Goal: Information Seeking & Learning: Learn about a topic

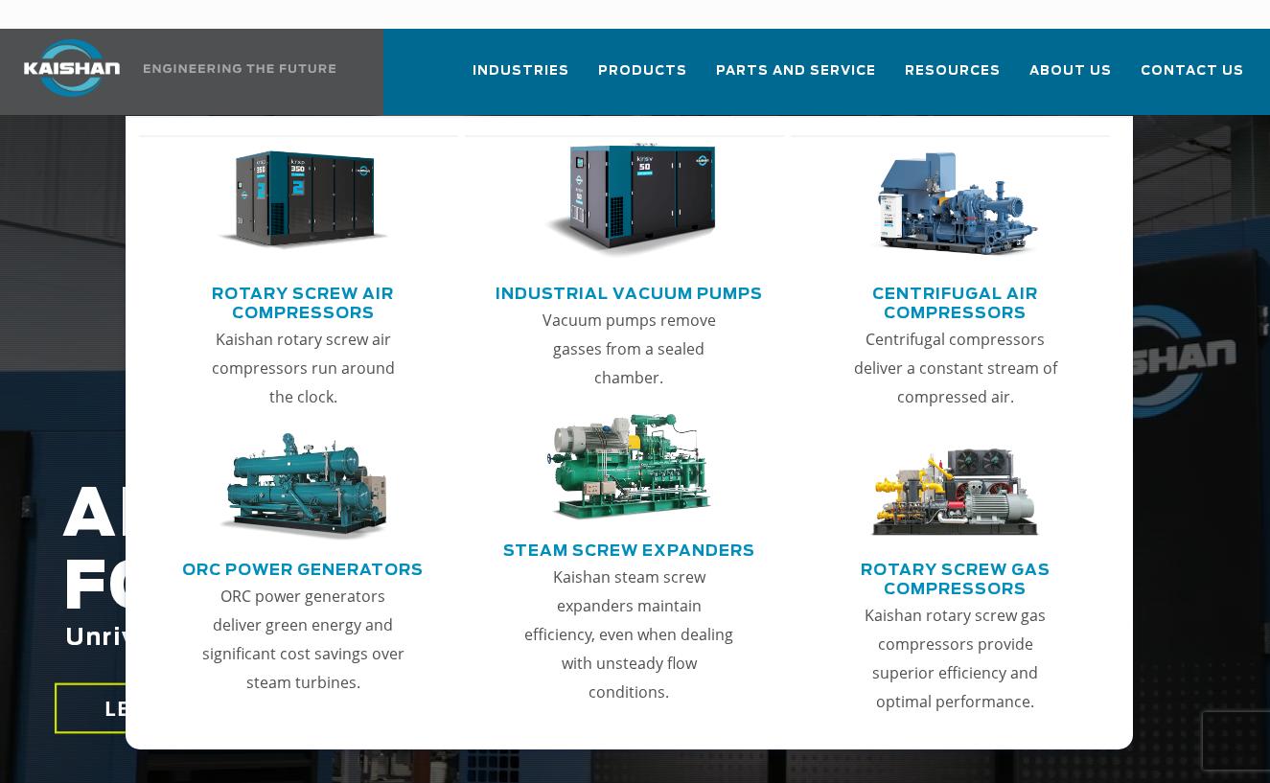
click at [298, 277] on link "Rotary Screw Air Compressors" at bounding box center [304, 301] width 310 height 48
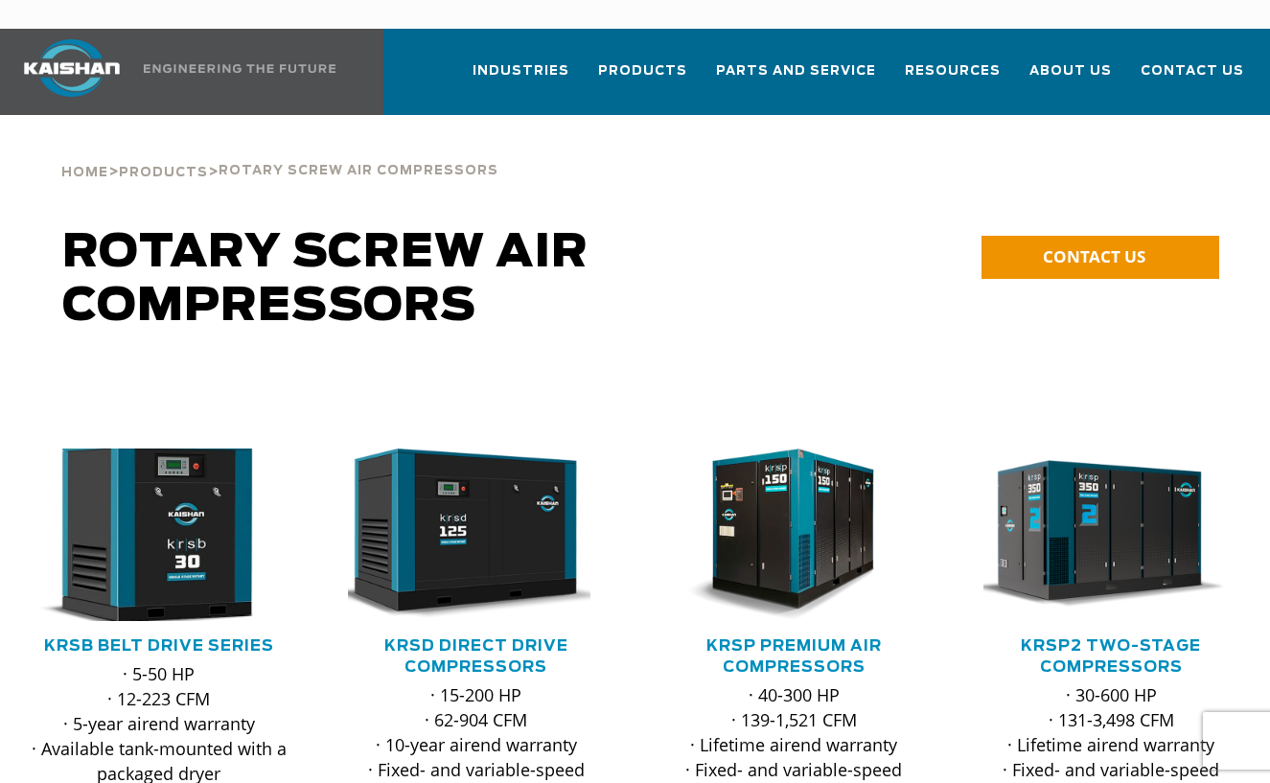
click at [166, 501] on img at bounding box center [145, 535] width 282 height 190
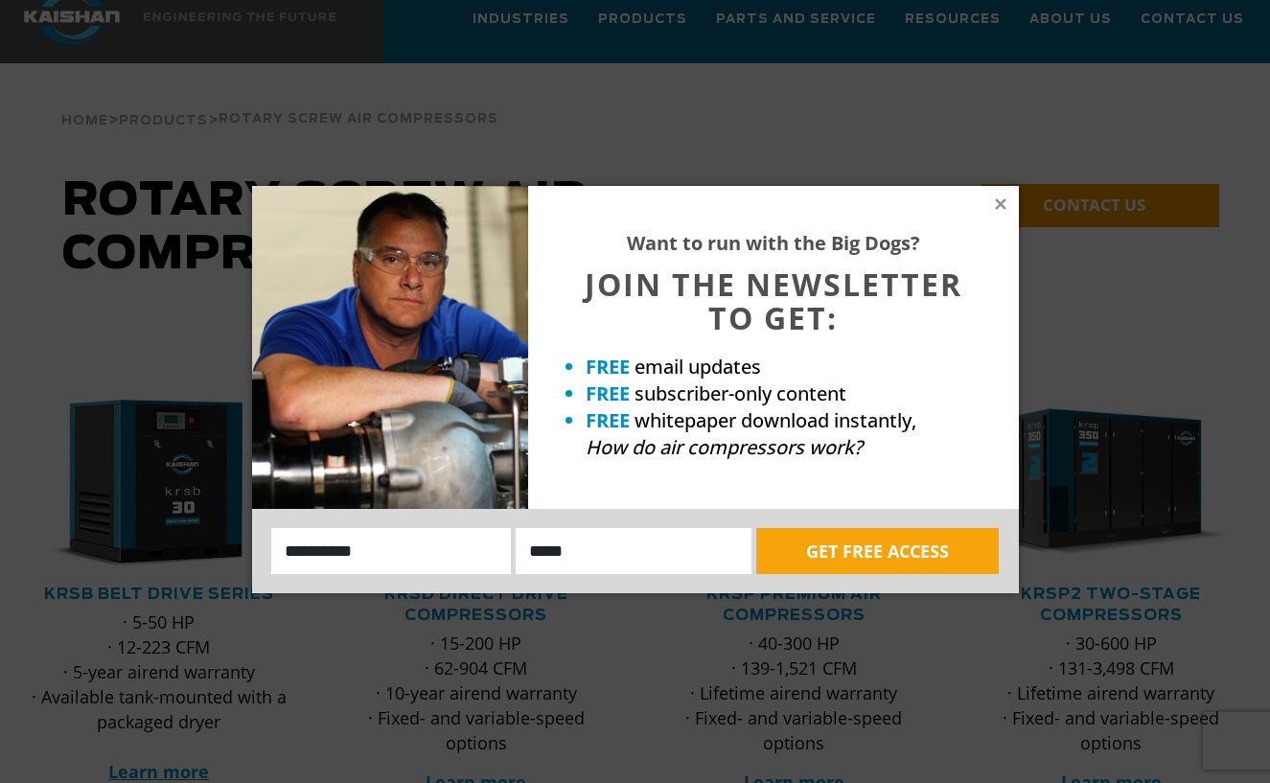
scroll to position [57, 0]
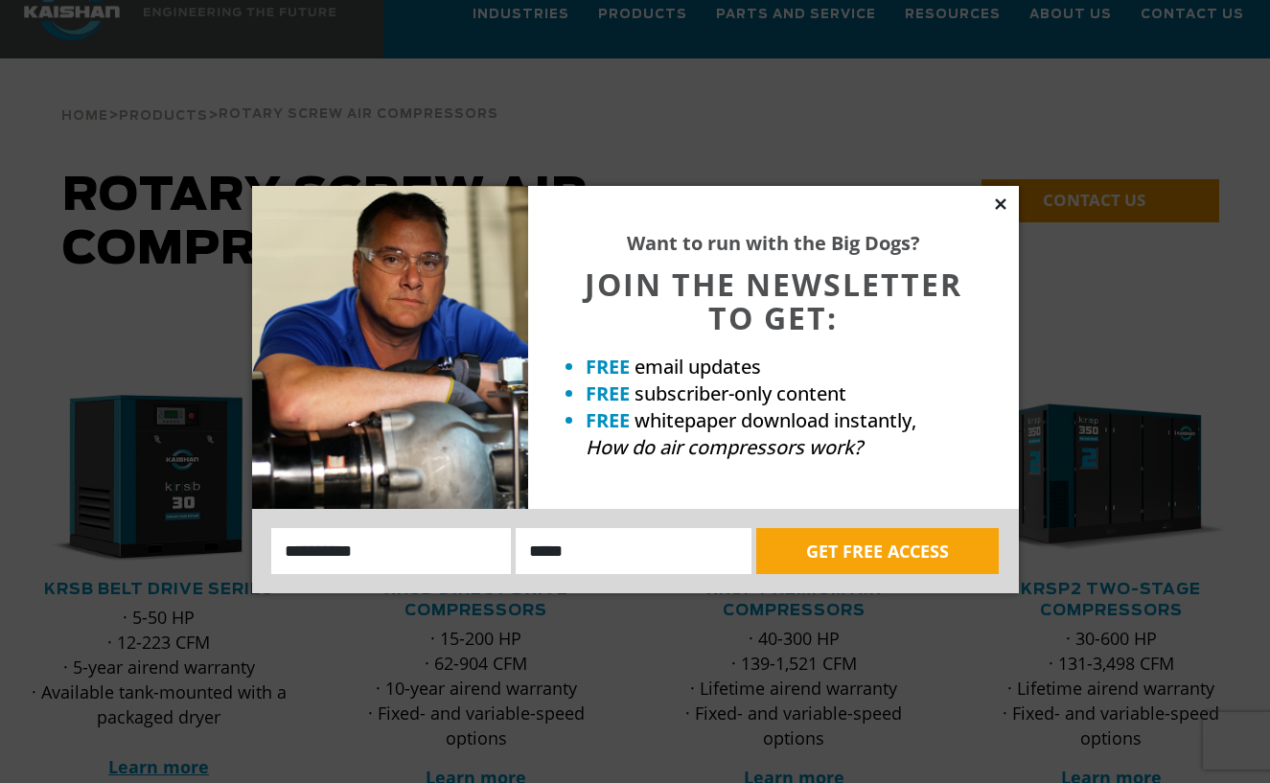
click at [1002, 201] on icon at bounding box center [1000, 203] width 11 height 11
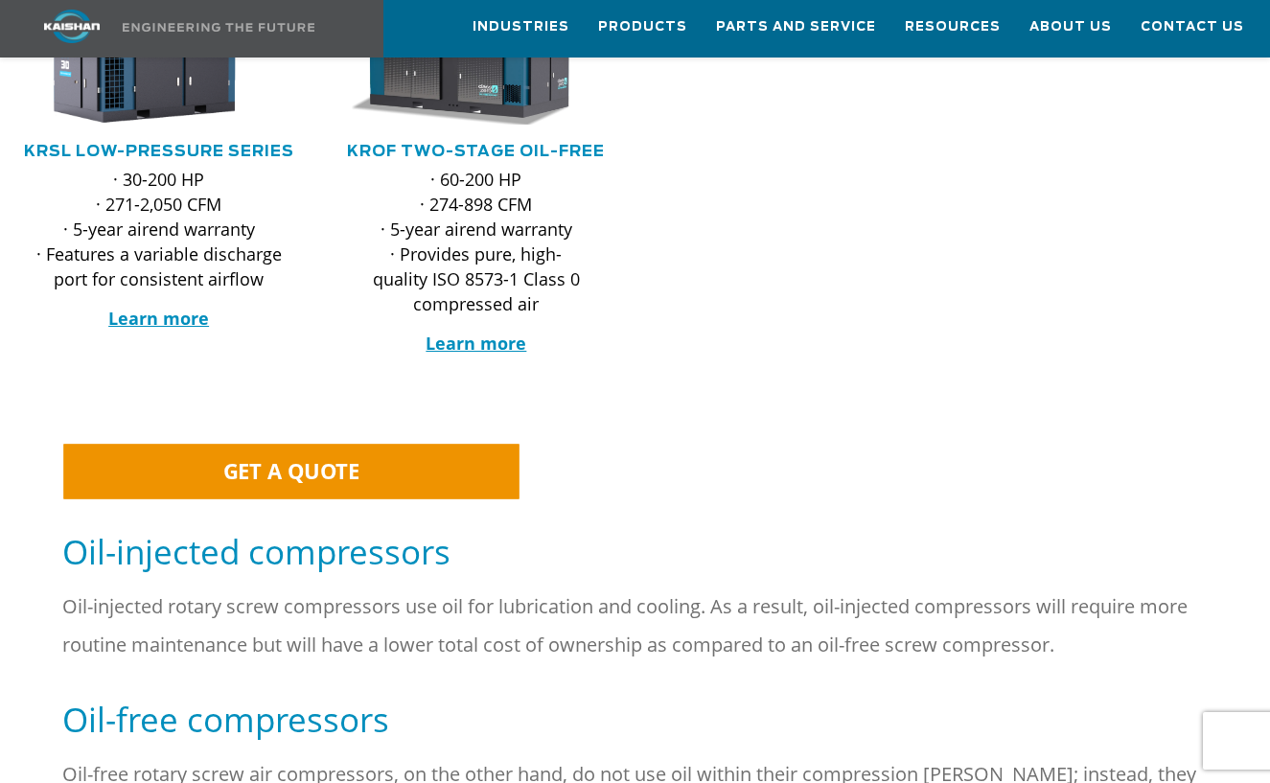
scroll to position [970, 0]
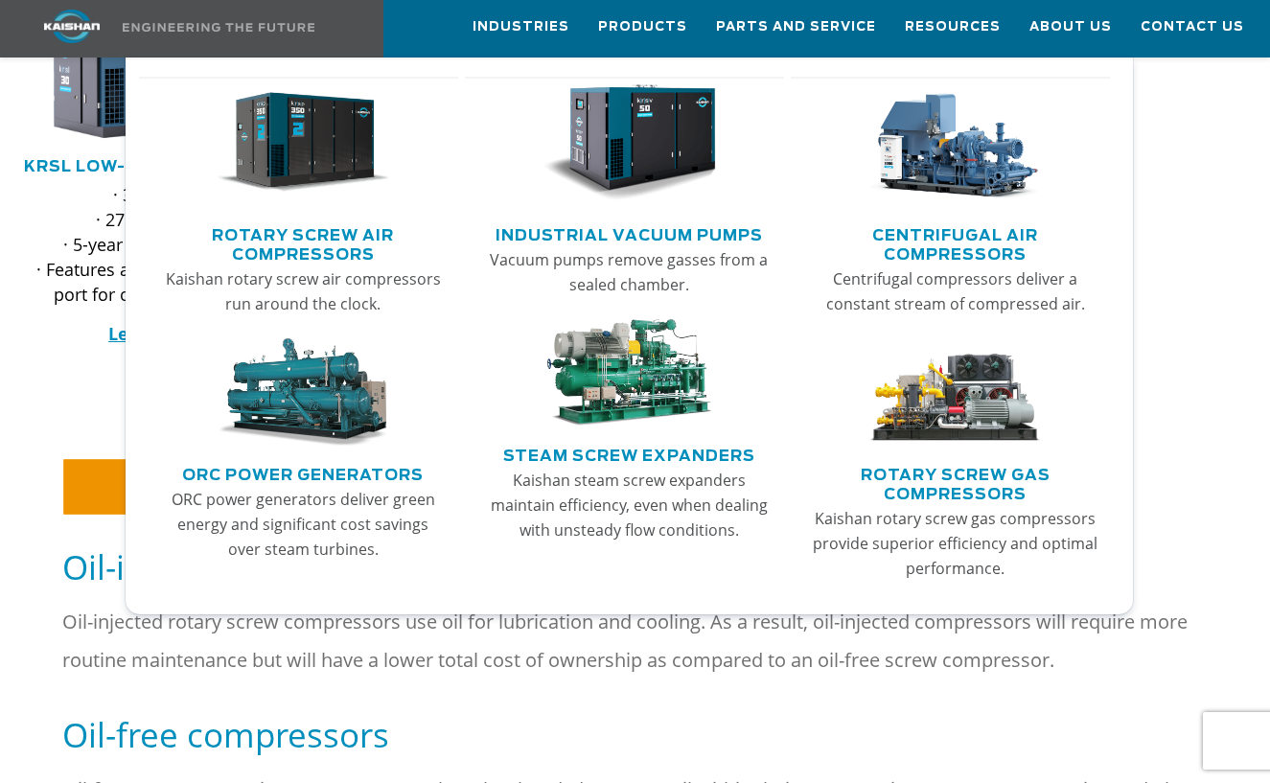
click at [322, 242] on link "Rotary Screw Air Compressors" at bounding box center [304, 243] width 310 height 48
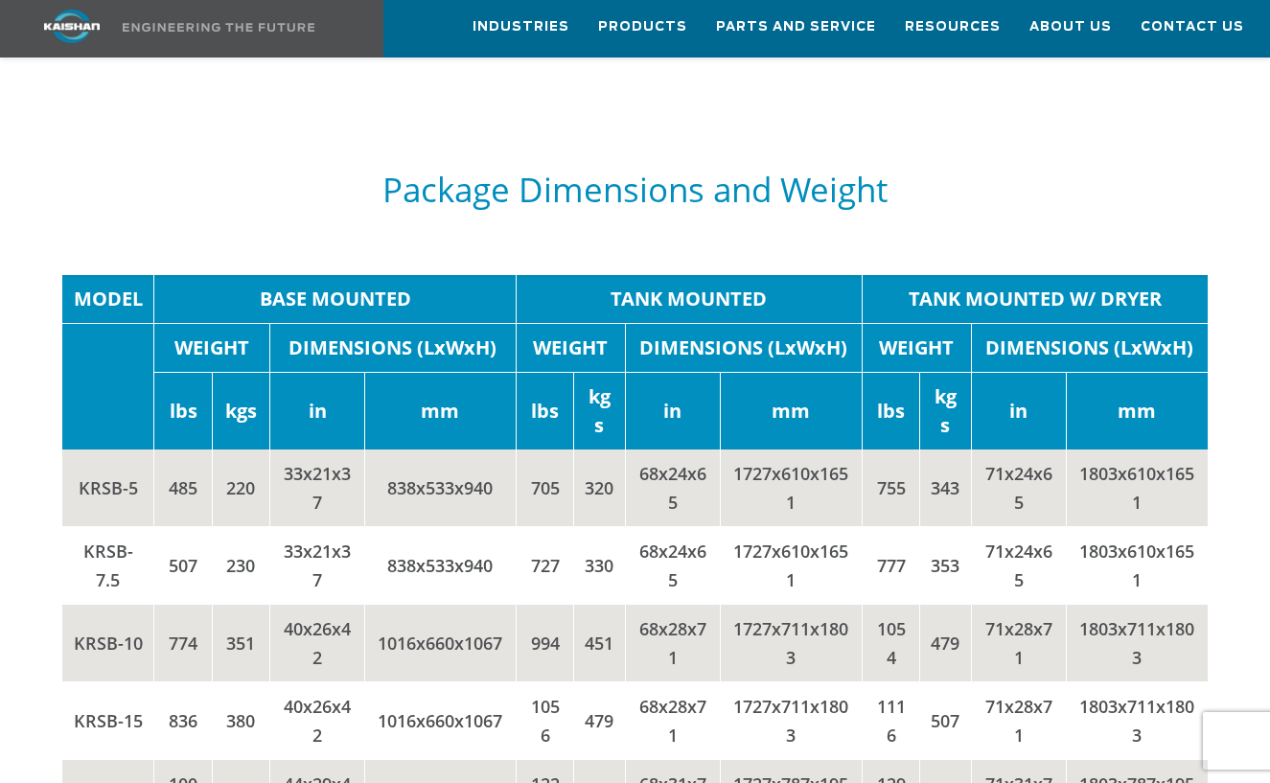
scroll to position [3520, 0]
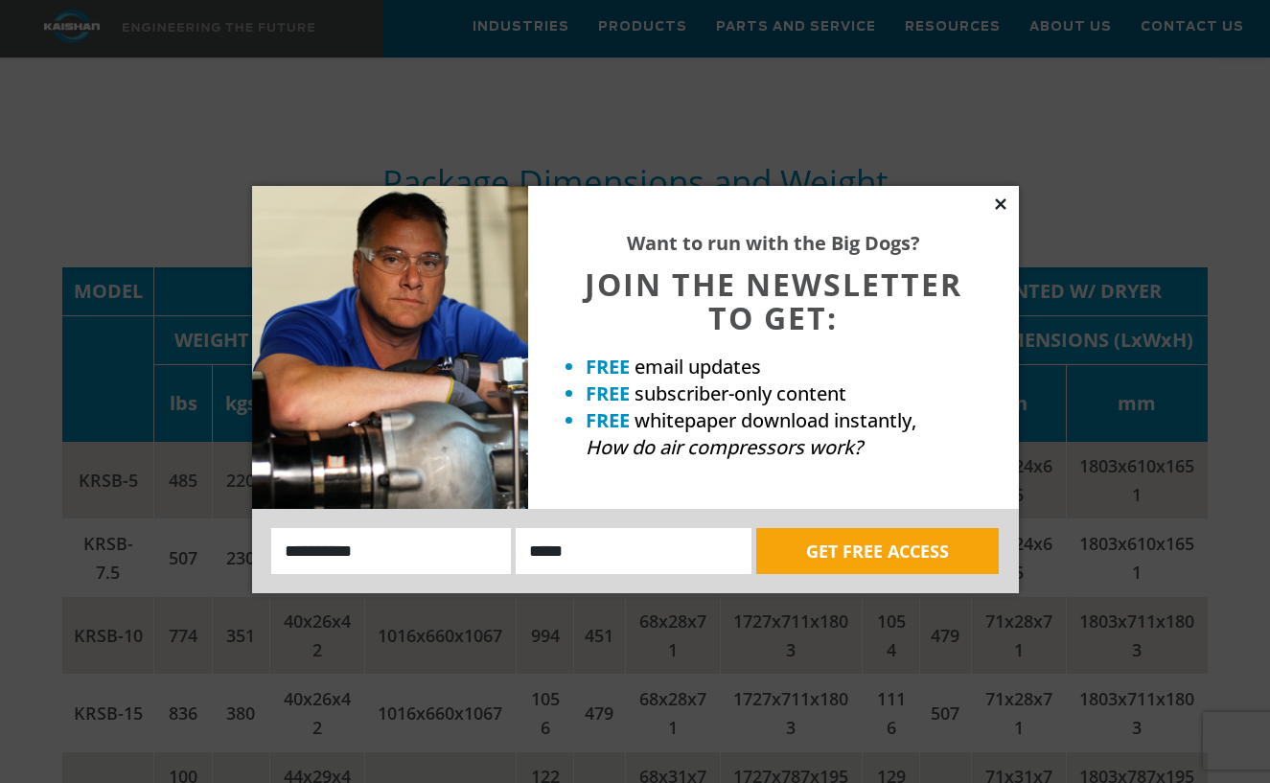
click at [1000, 208] on icon at bounding box center [1000, 204] width 17 height 17
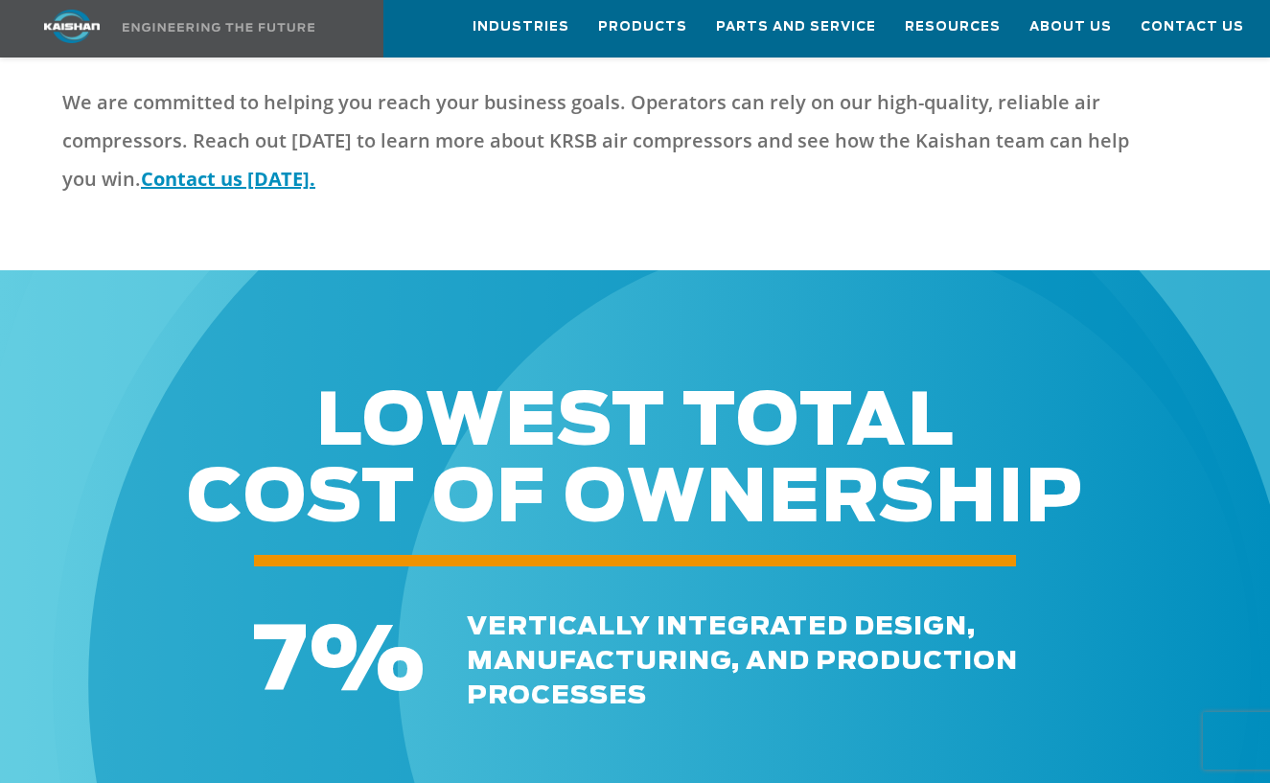
scroll to position [5088, 0]
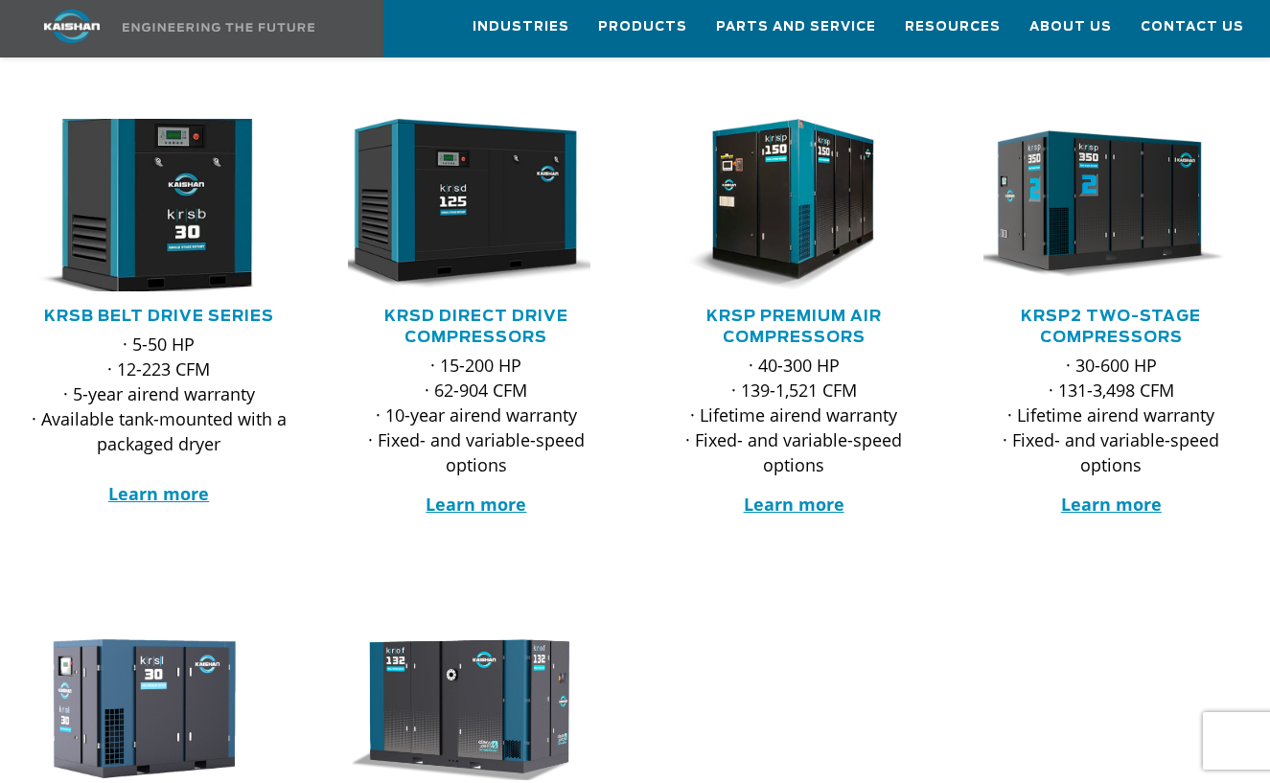
scroll to position [339, 0]
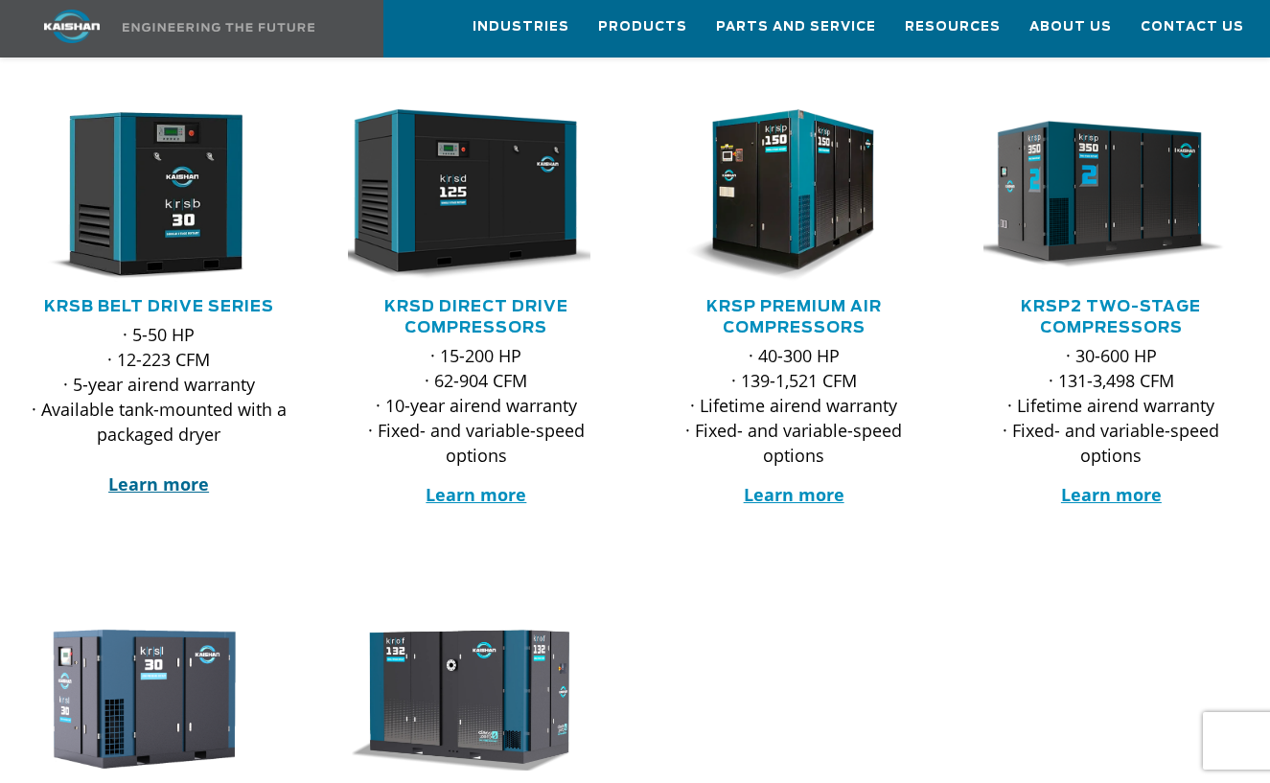
click at [175, 473] on strong "Learn more" at bounding box center [158, 484] width 101 height 23
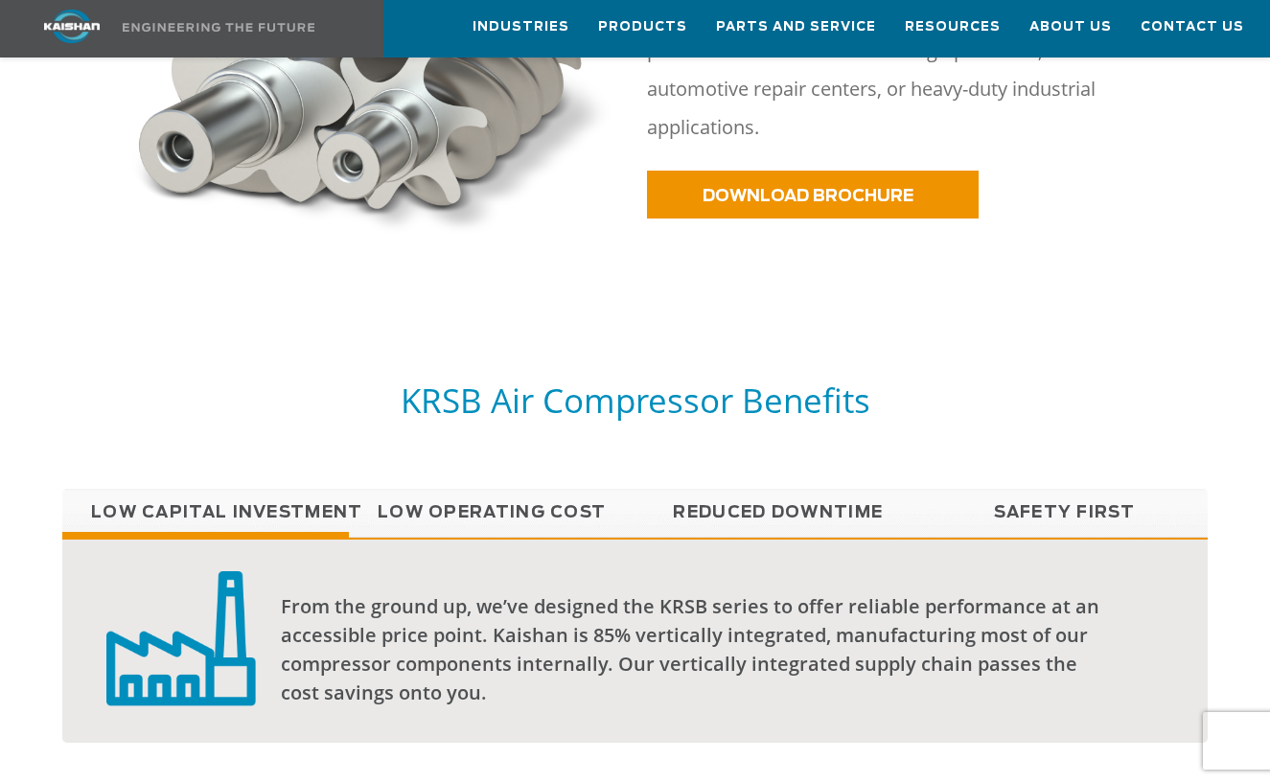
scroll to position [1107, 0]
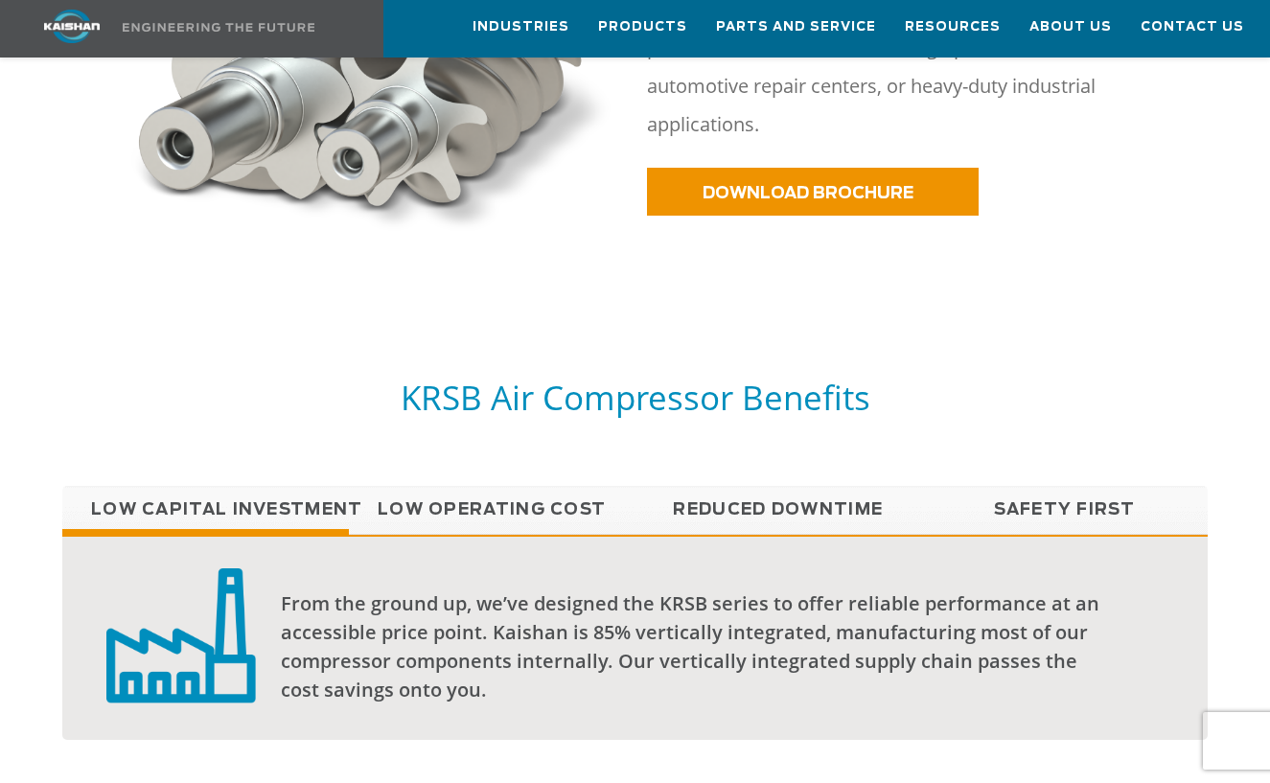
click at [496, 486] on link "Low Operating Cost" at bounding box center [492, 510] width 287 height 48
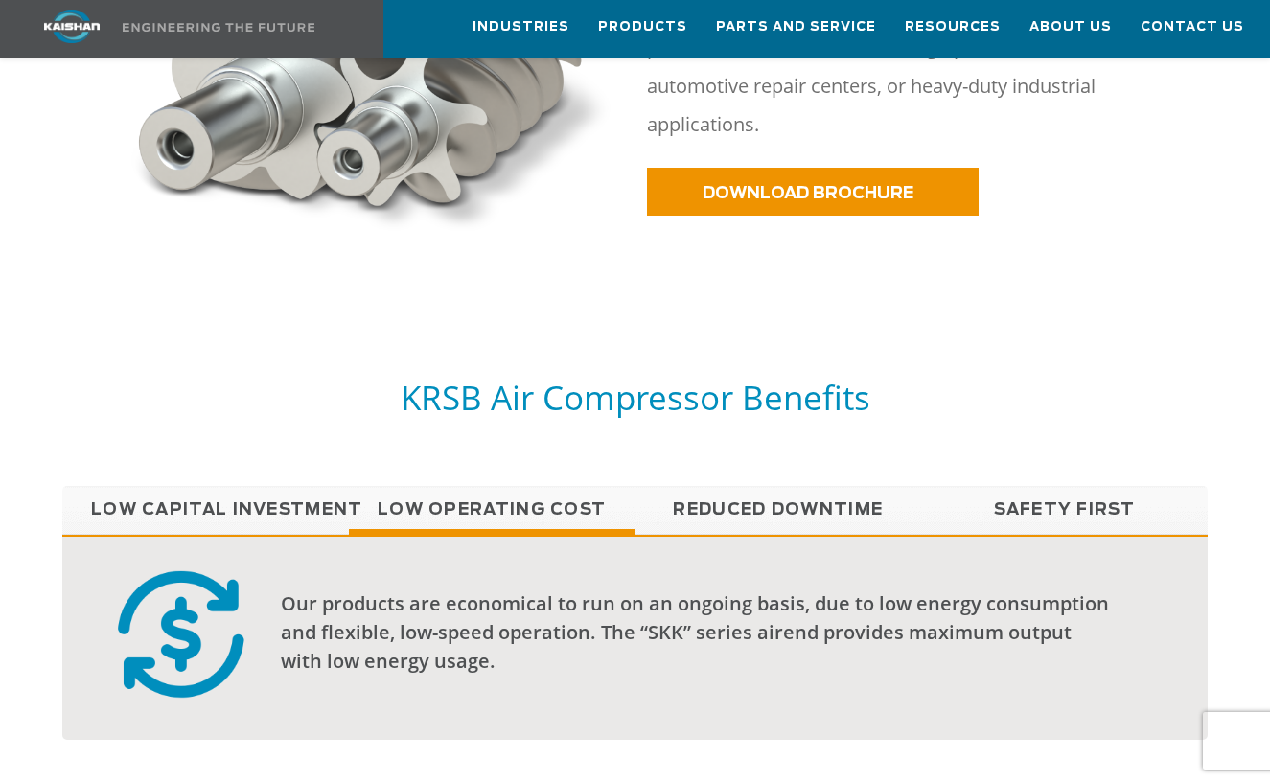
click at [709, 486] on link "Reduced Downtime" at bounding box center [779, 510] width 287 height 48
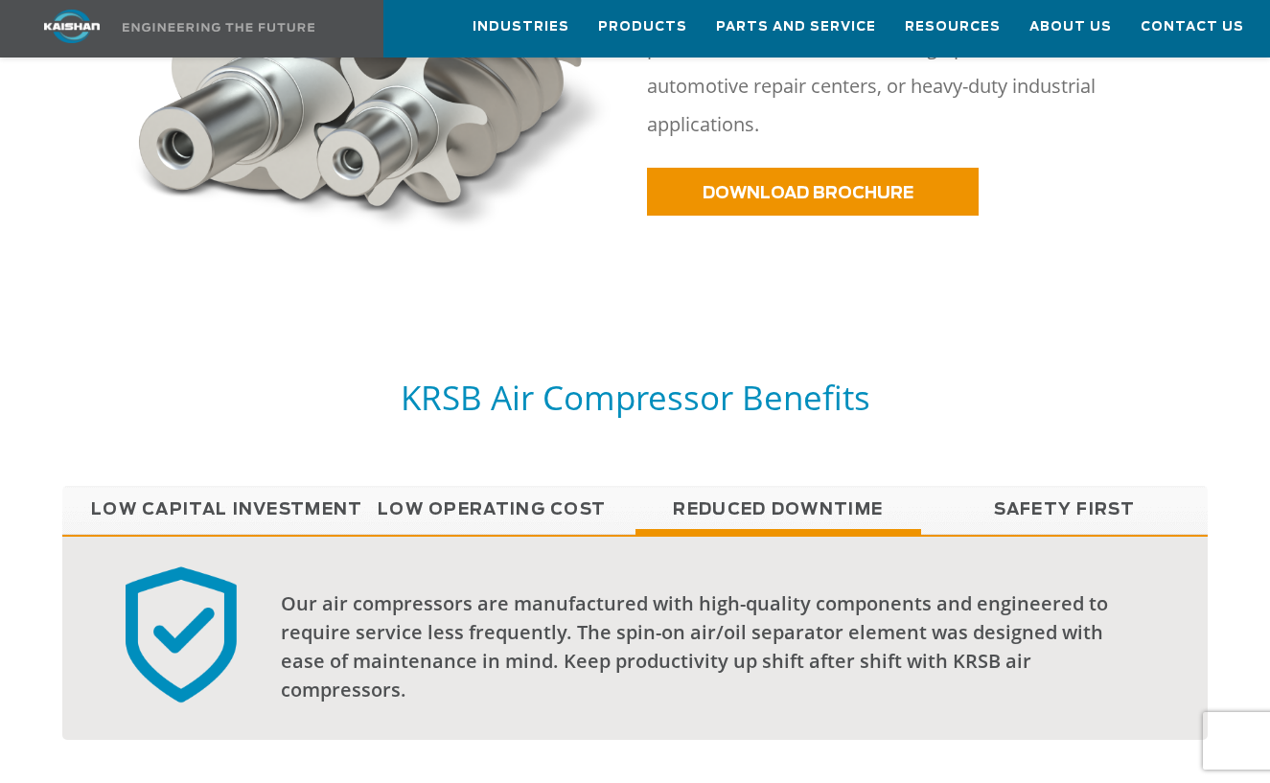
click at [1027, 486] on link "Safety First" at bounding box center [1064, 510] width 287 height 48
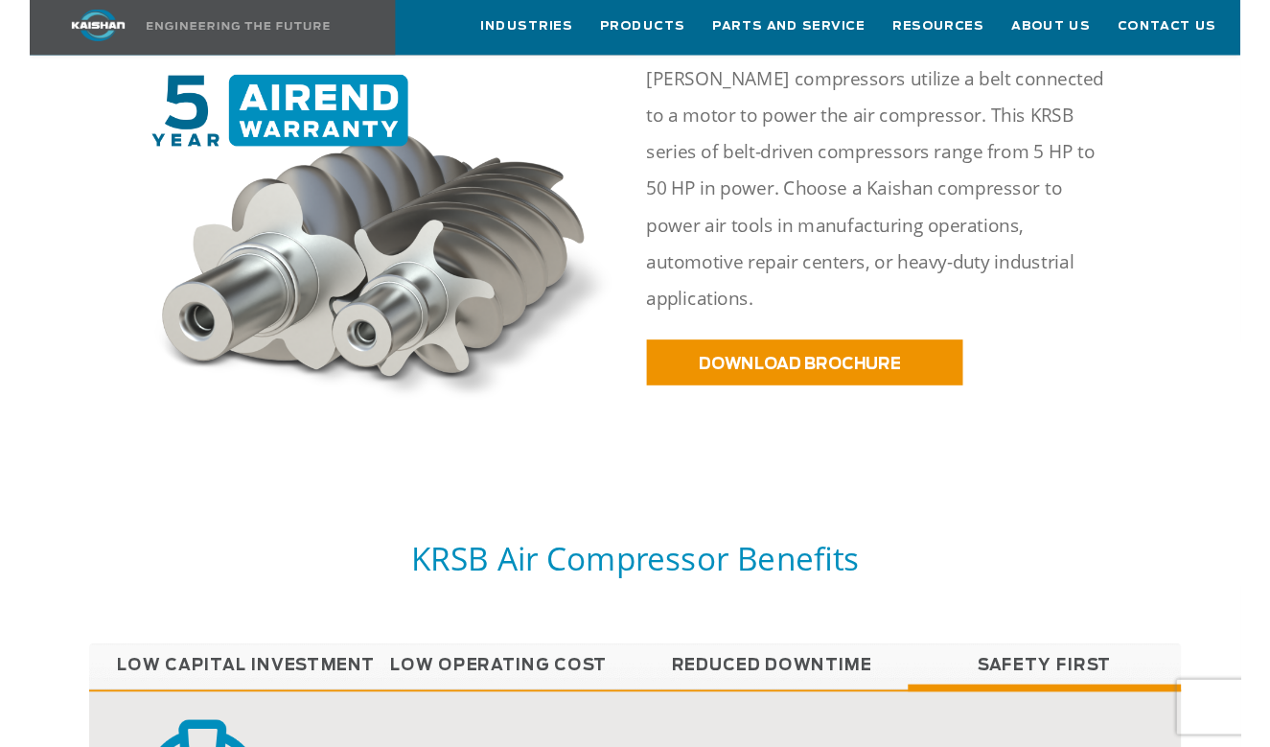
scroll to position [914, 0]
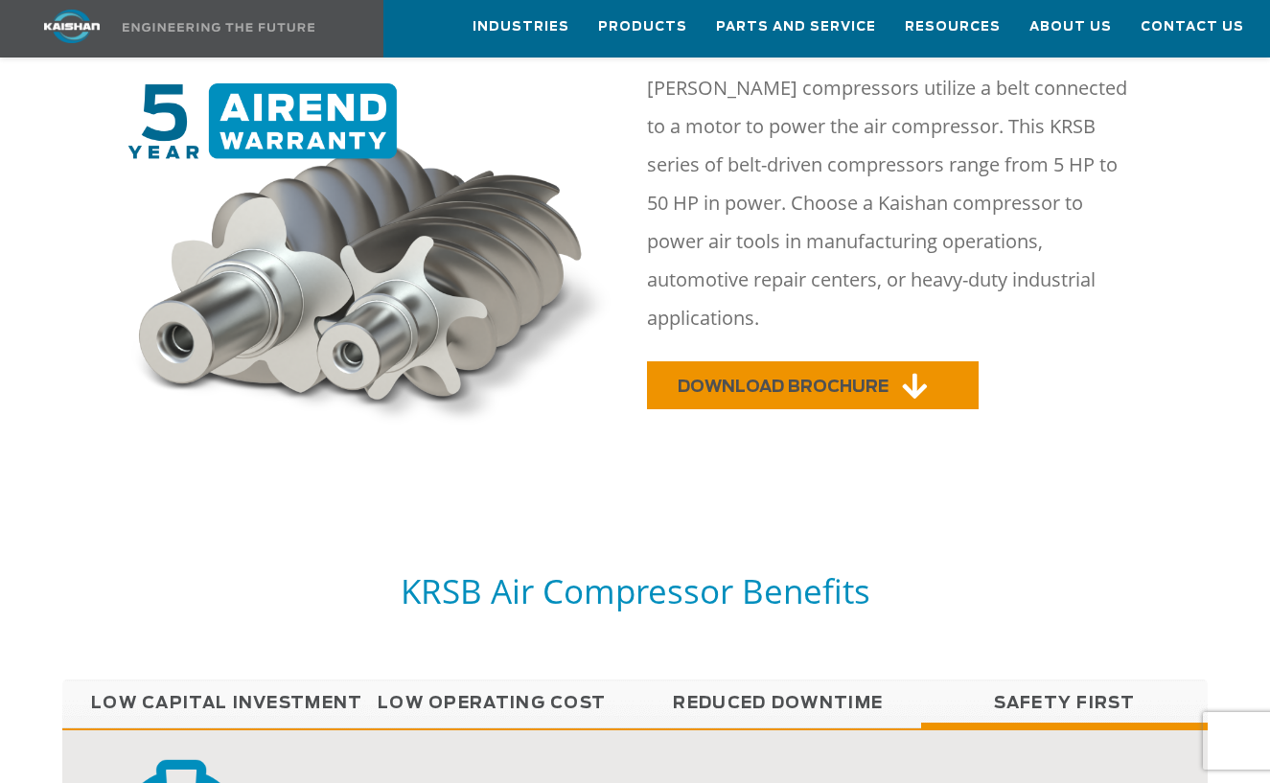
click at [833, 379] on span "DOWNLOAD BROCHURE" at bounding box center [783, 387] width 211 height 16
